Goal: Task Accomplishment & Management: Use online tool/utility

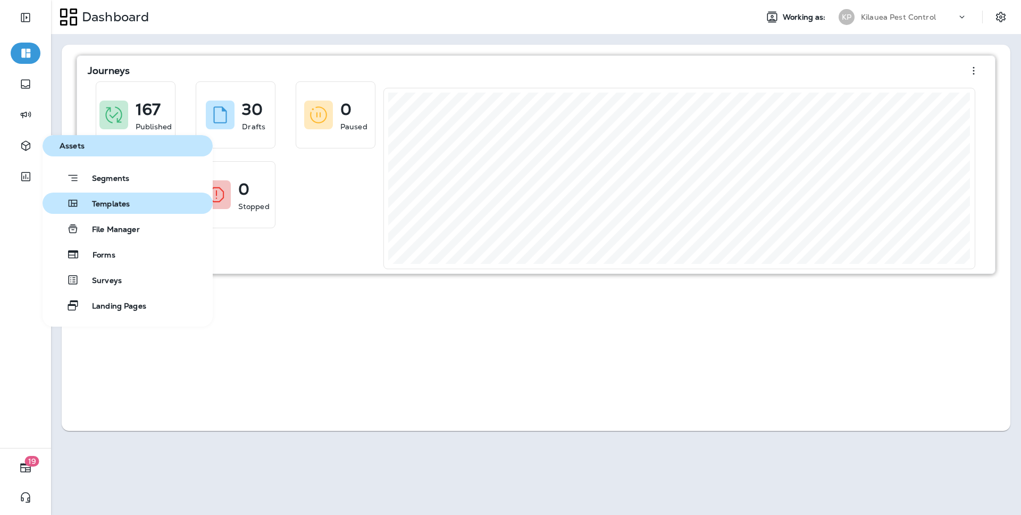
click at [102, 201] on span "Templates" at bounding box center [104, 204] width 50 height 10
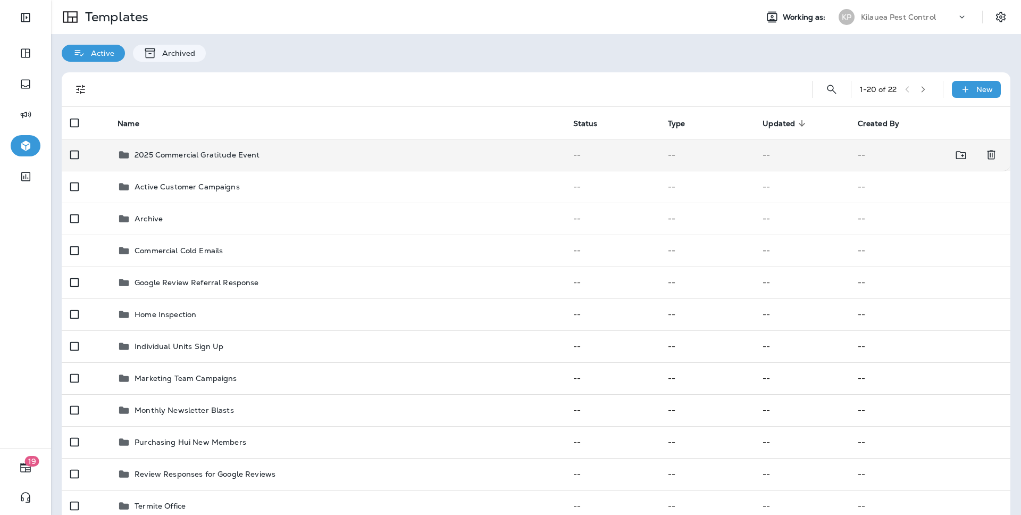
click at [200, 166] on td "2025 Commercial Gratitude Event" at bounding box center [336, 155] width 455 height 32
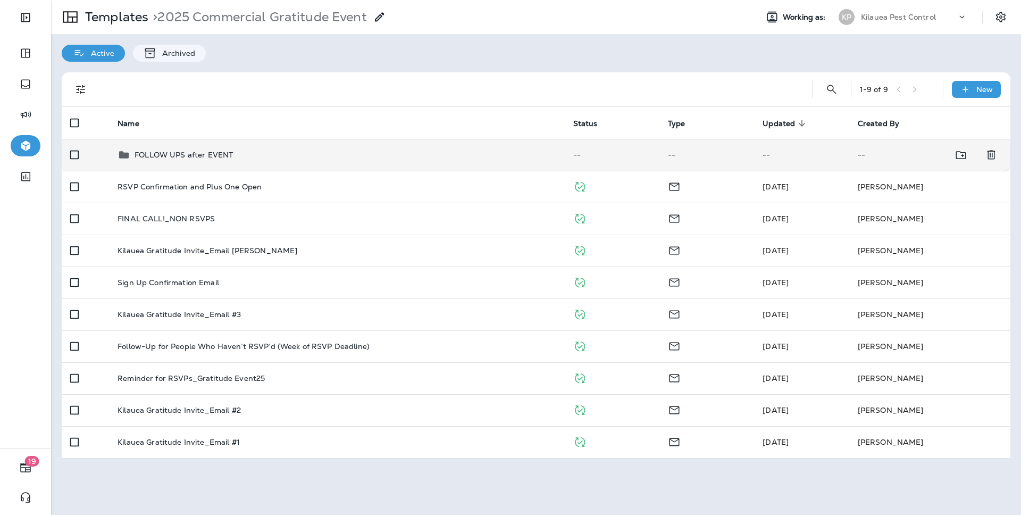
click at [194, 161] on td "FOLLOW UPS after EVENT" at bounding box center [336, 155] width 455 height 32
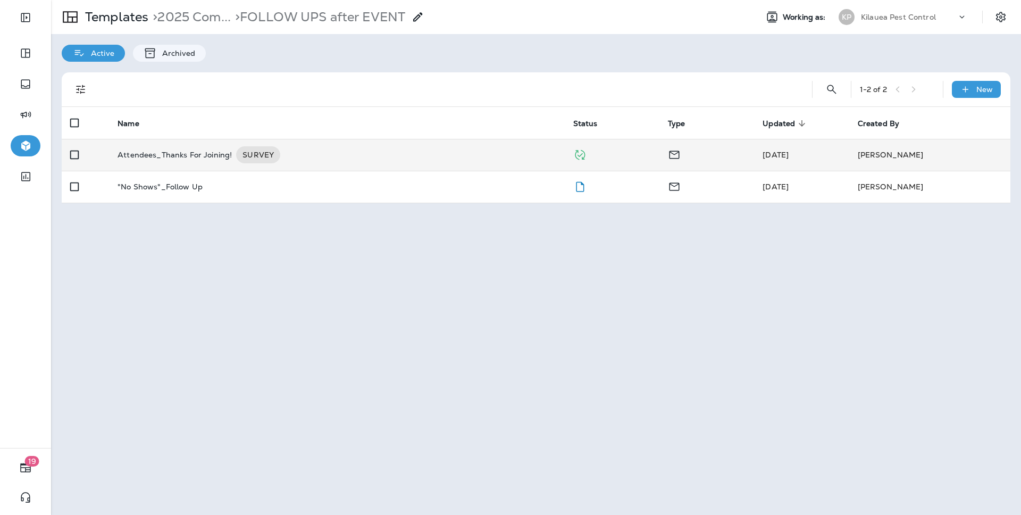
click at [320, 161] on div "Attendees_Thanks For Joining! SURVEY" at bounding box center [336, 154] width 438 height 17
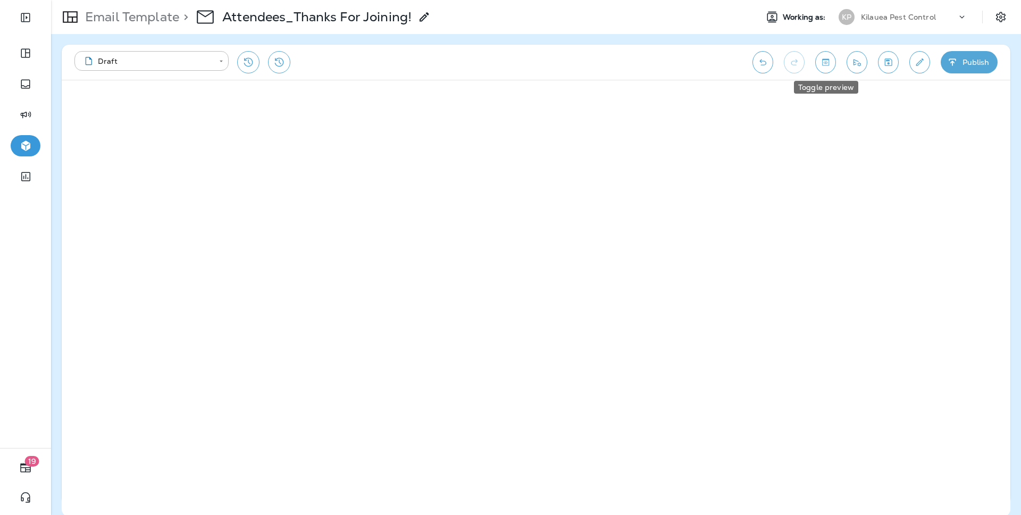
click at [819, 62] on button "Toggle preview" at bounding box center [825, 62] width 21 height 22
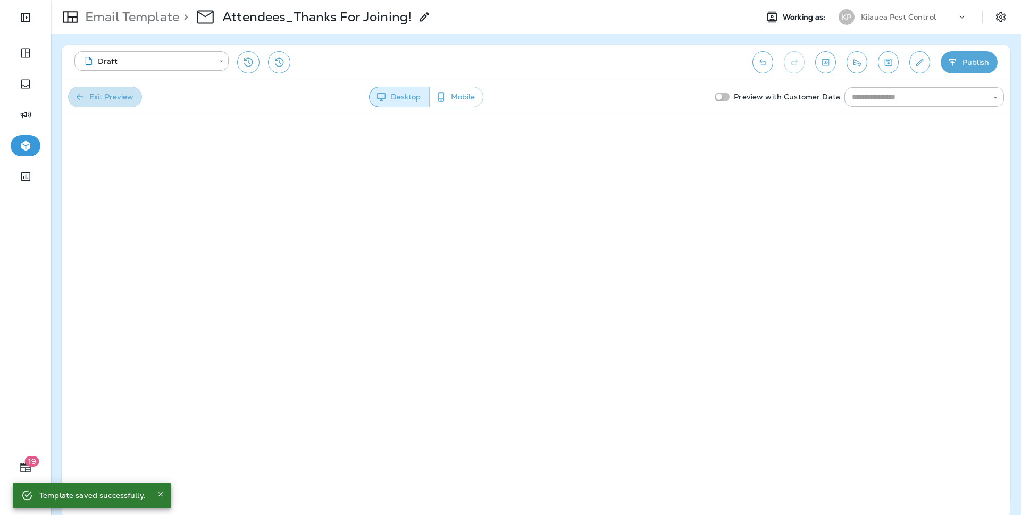
click at [125, 101] on button "Exit Preview" at bounding box center [105, 97] width 74 height 21
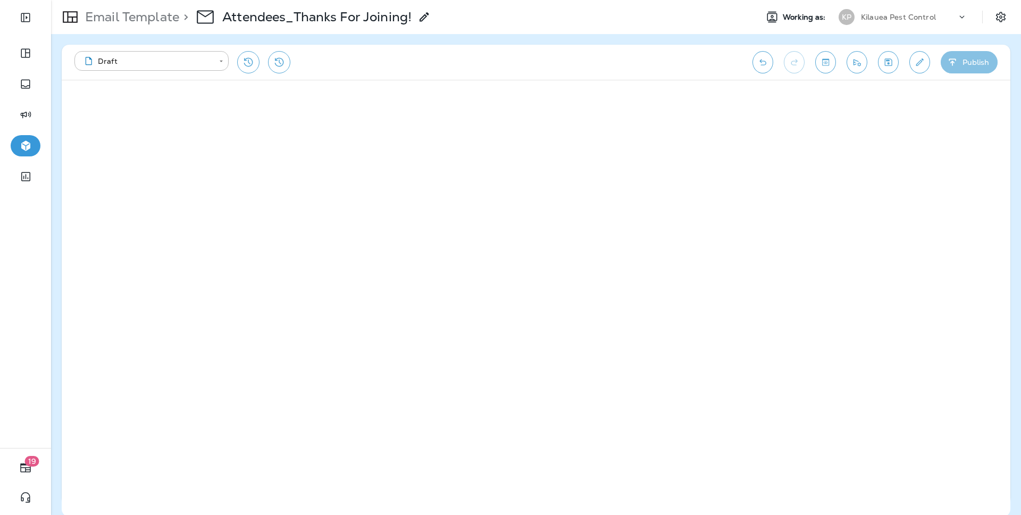
click at [960, 62] on button "Publish" at bounding box center [968, 62] width 57 height 22
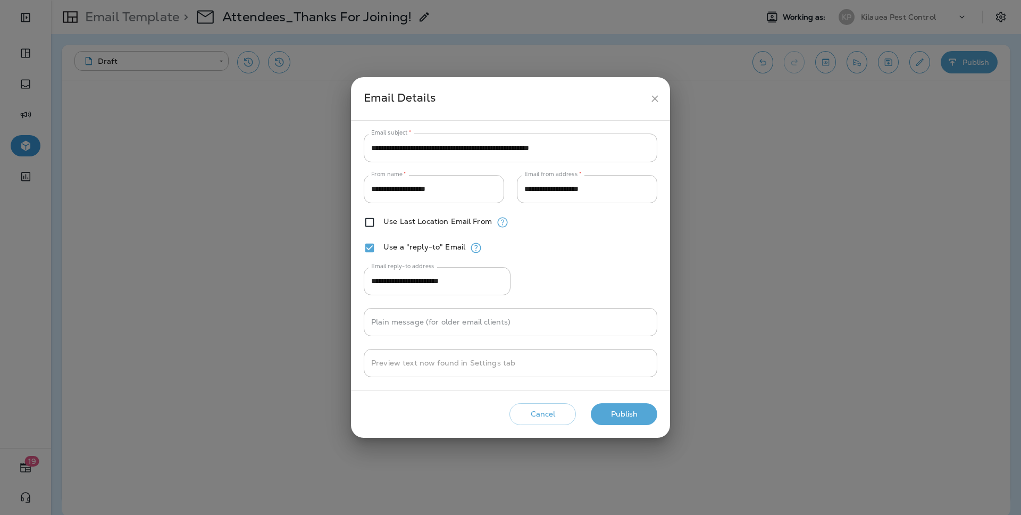
click at [636, 409] on button "Publish" at bounding box center [624, 414] width 66 height 22
